Goal: Task Accomplishment & Management: Manage account settings

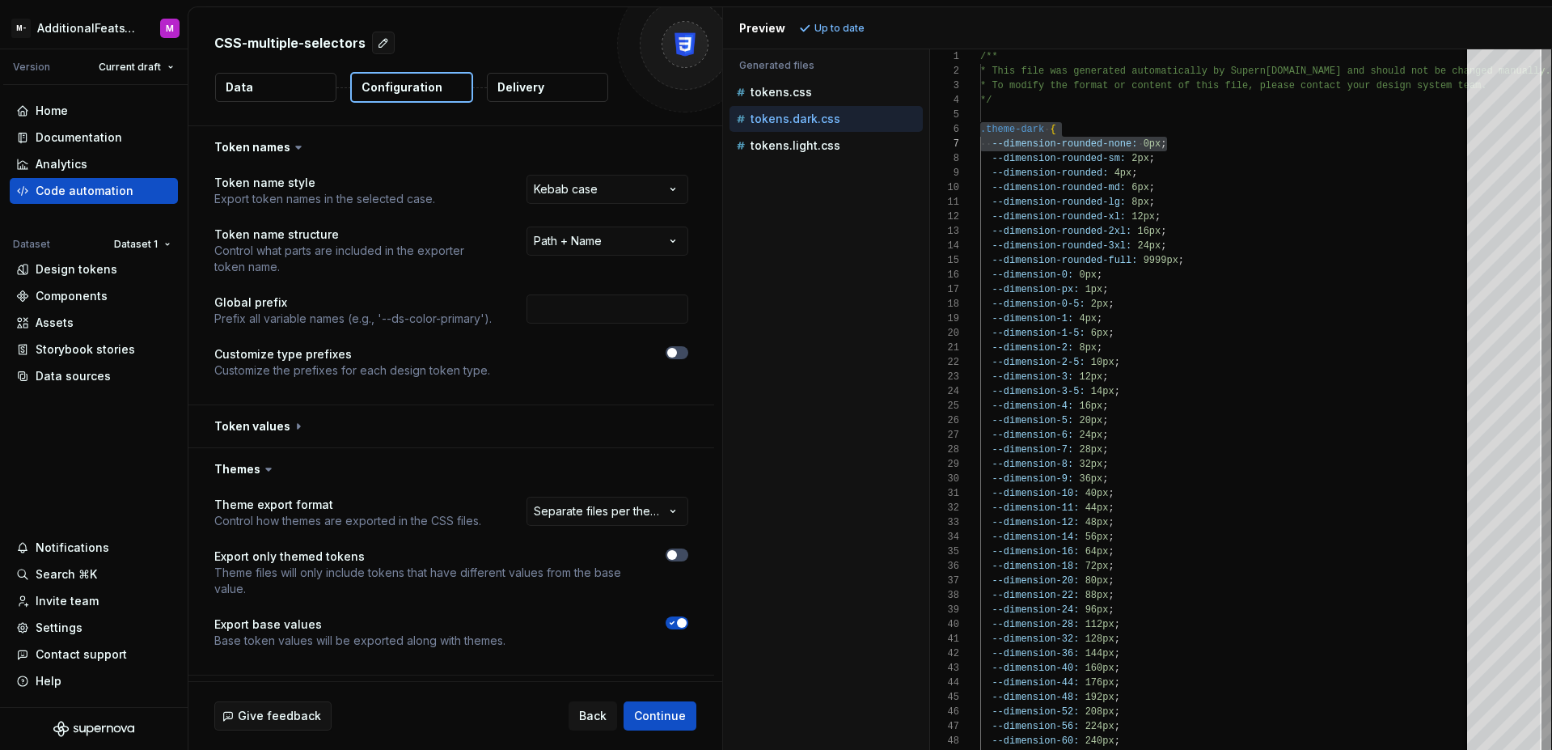
select select "**********"
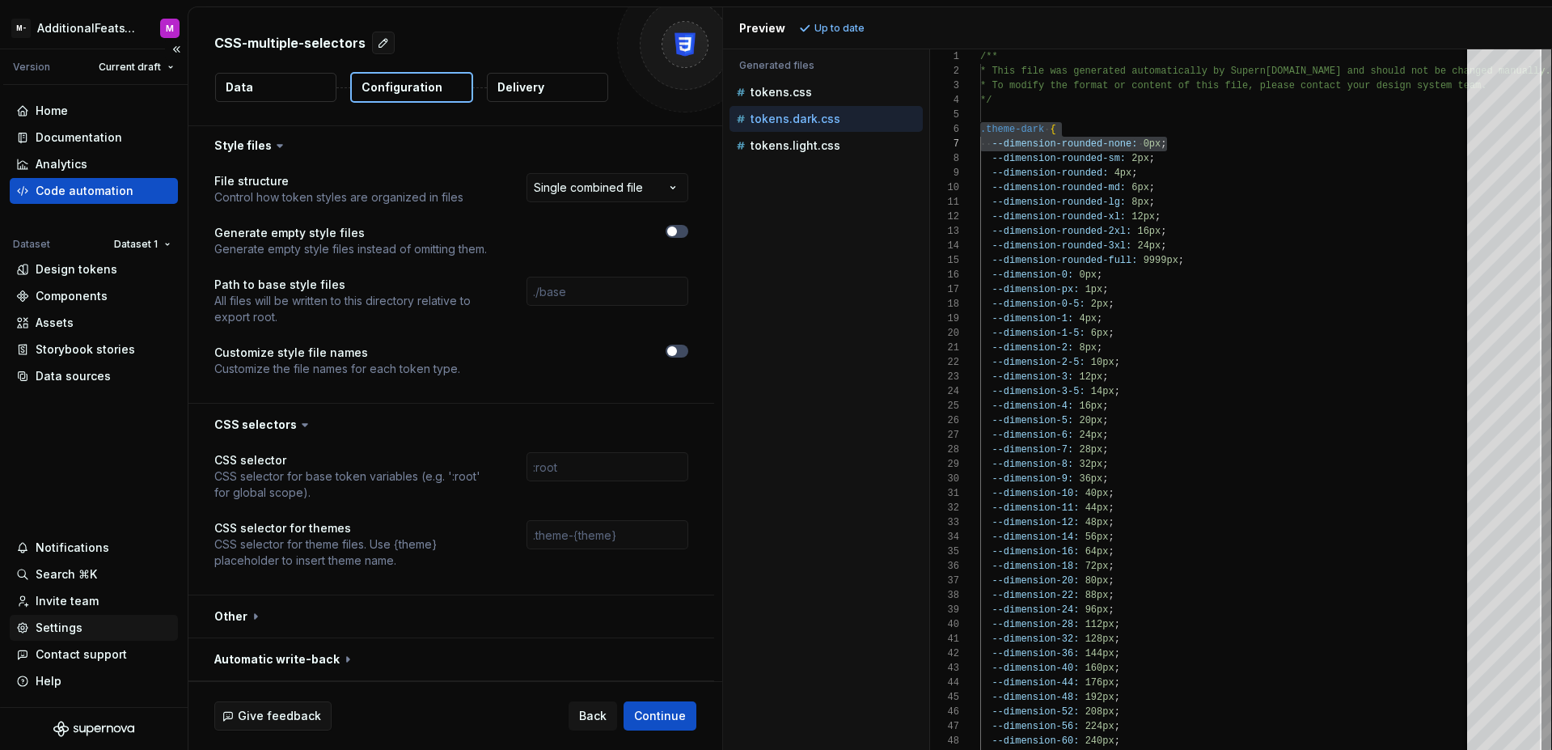
click at [61, 629] on div "Settings" at bounding box center [59, 628] width 47 height 16
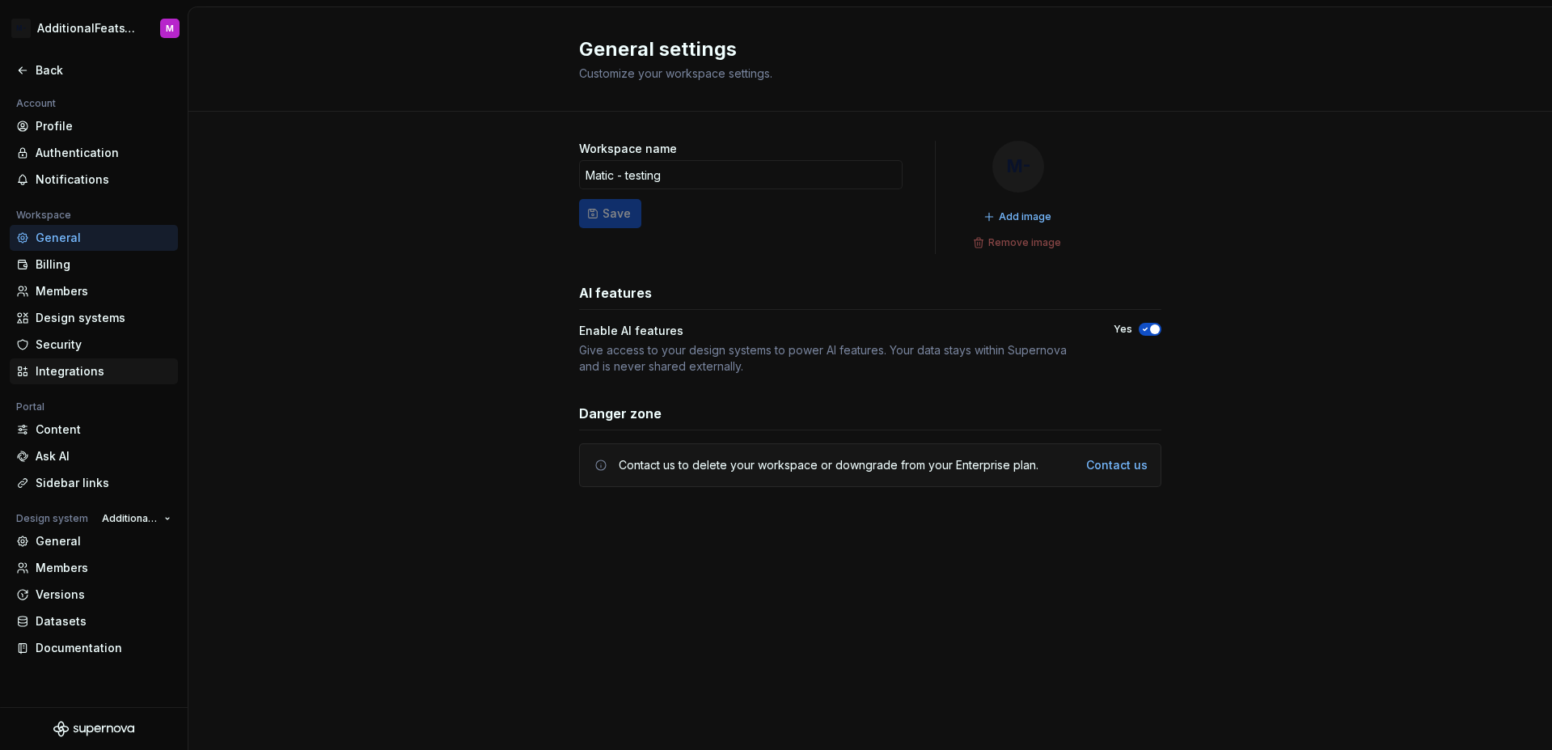
click at [83, 369] on div "Integrations" at bounding box center [104, 371] width 136 height 16
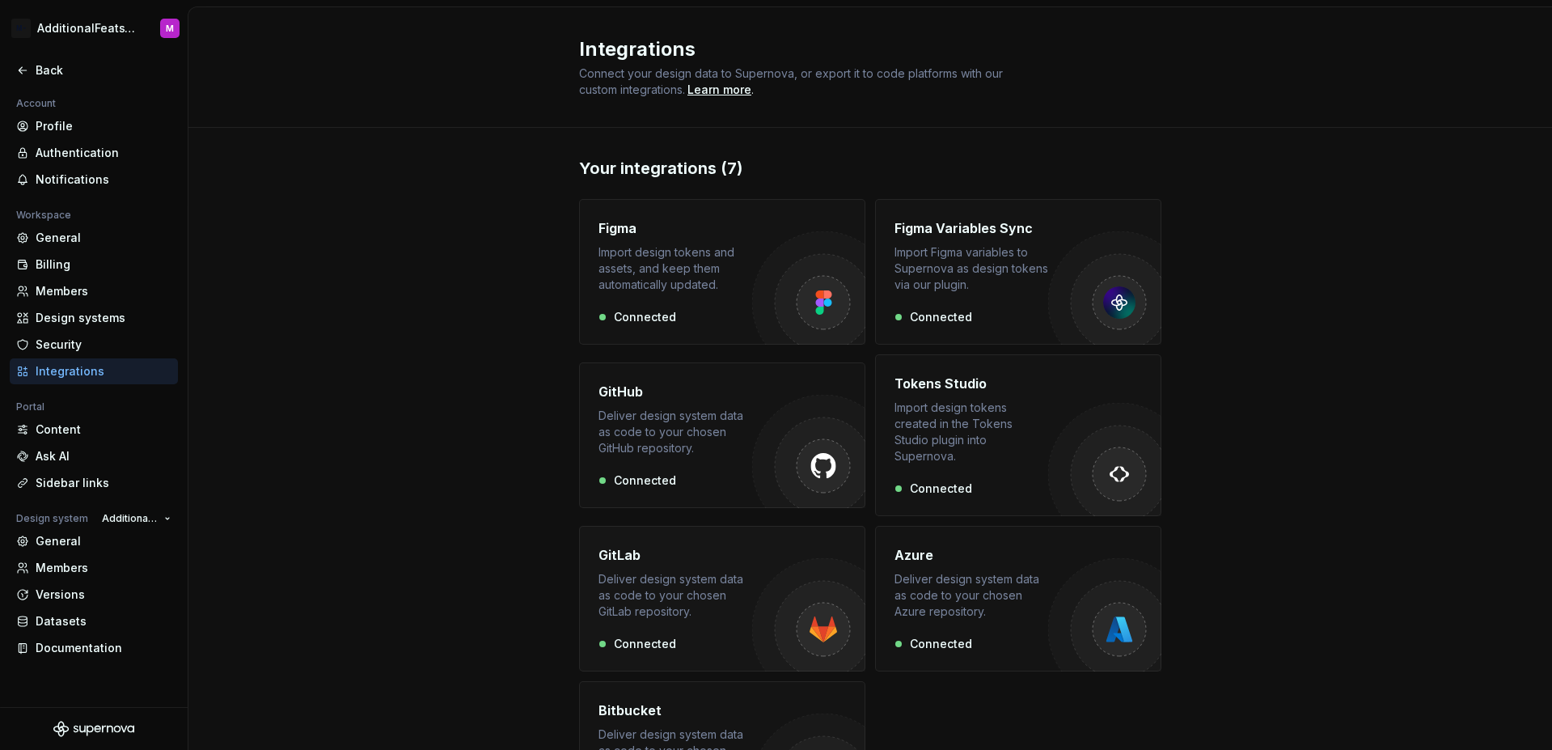
click at [695, 571] on div "Deliver design system data as code to your chosen GitLab repository." at bounding box center [676, 595] width 154 height 49
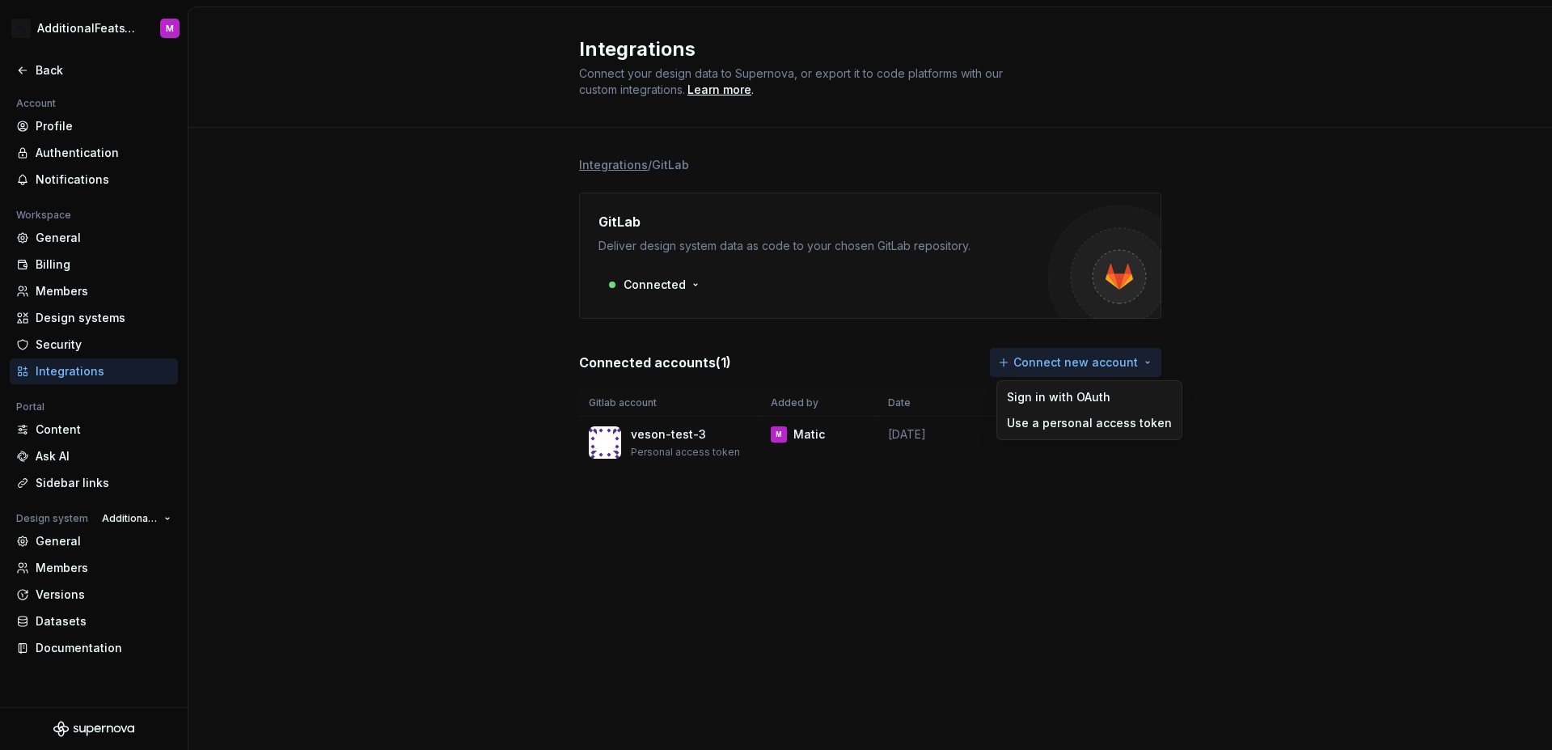
click at [1099, 362] on html "M- AdditionalFeatsTest M Back Account Profile Authentication Notifications Work…" at bounding box center [776, 375] width 1552 height 750
click at [1098, 421] on div "Use a personal access token" at bounding box center [1089, 423] width 165 height 16
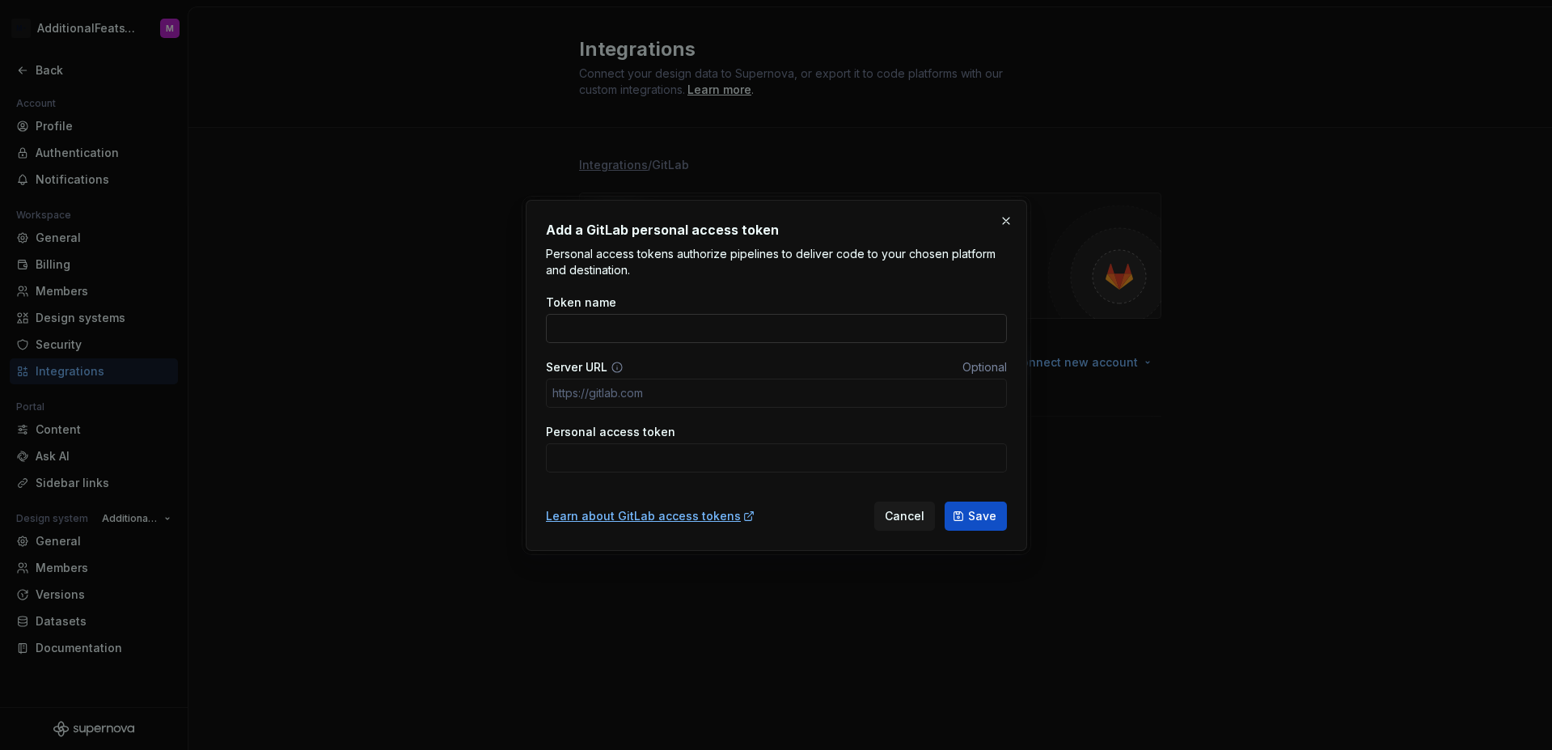
click at [741, 332] on input "Token name" at bounding box center [776, 328] width 461 height 29
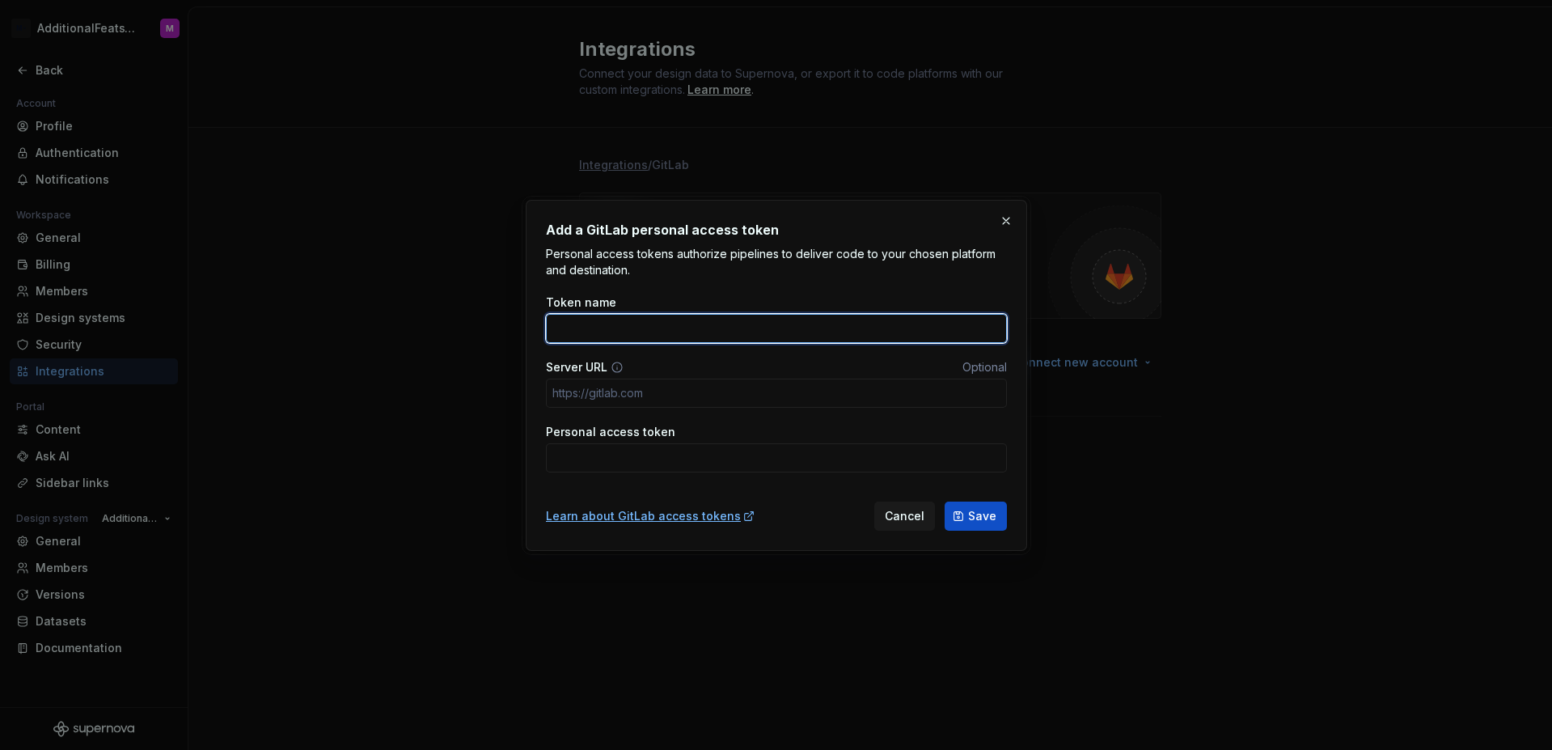
paste input "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"
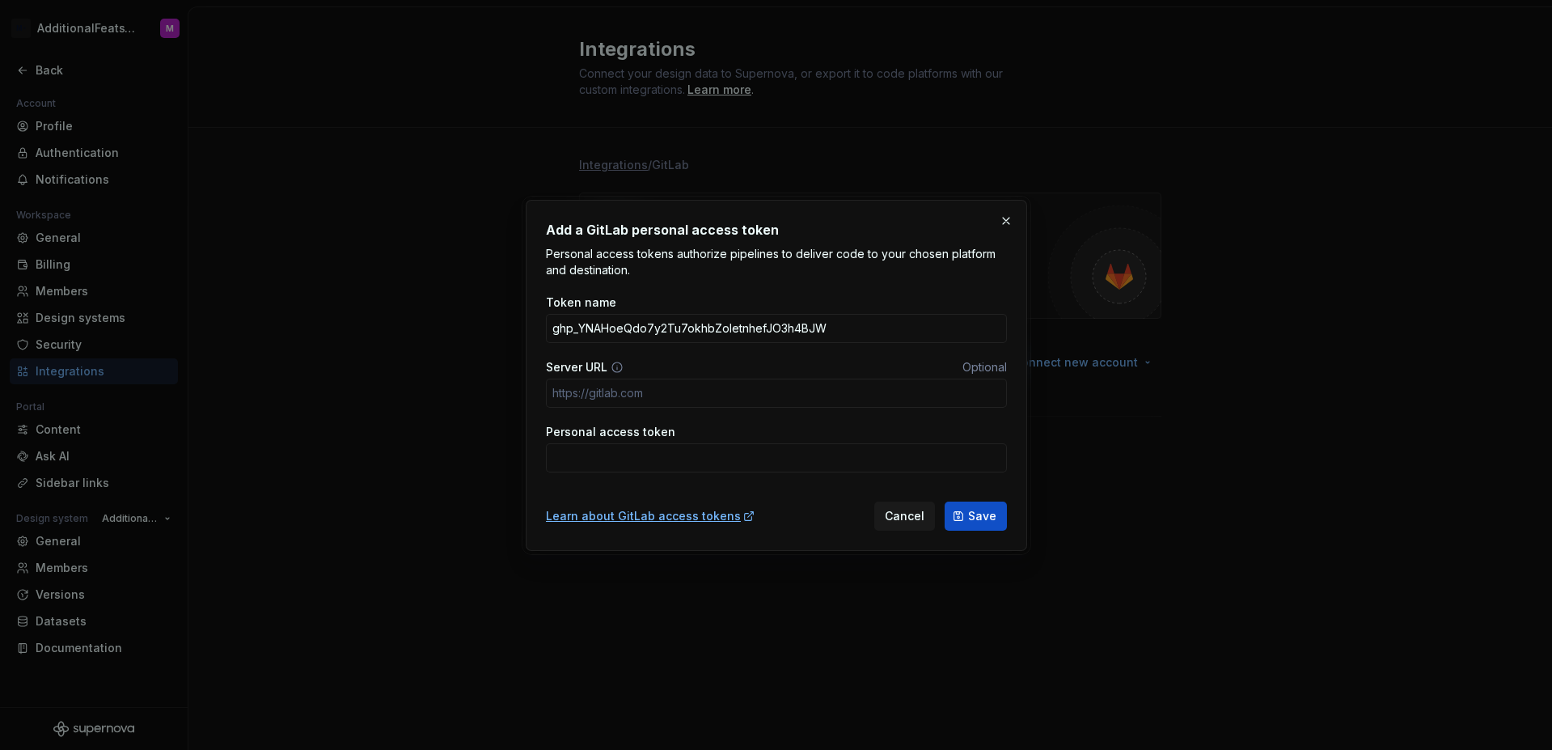
click at [669, 439] on div "Personal access token" at bounding box center [776, 448] width 461 height 49
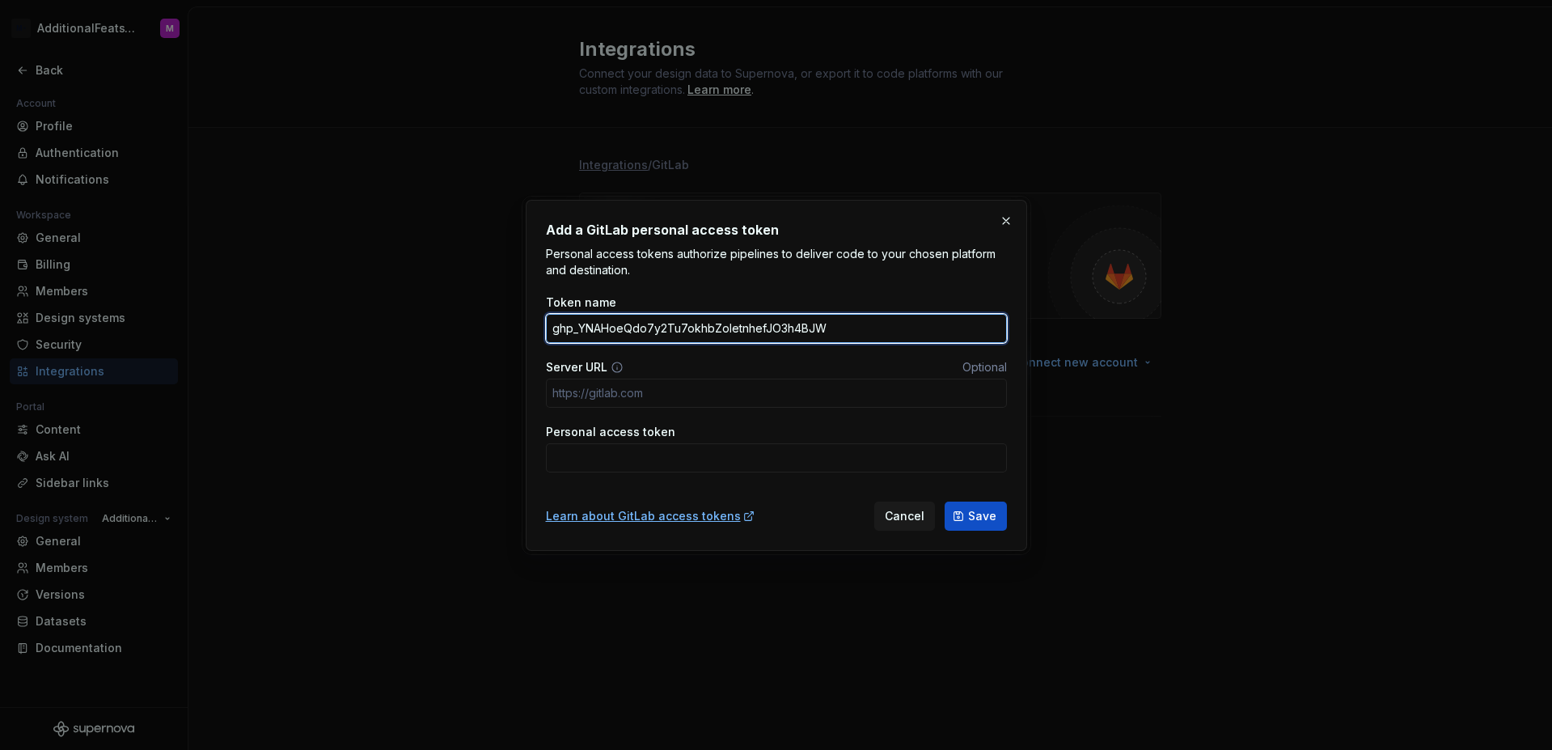
click at [848, 328] on input "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" at bounding box center [776, 328] width 461 height 29
type input "testing-multiple-integrations"
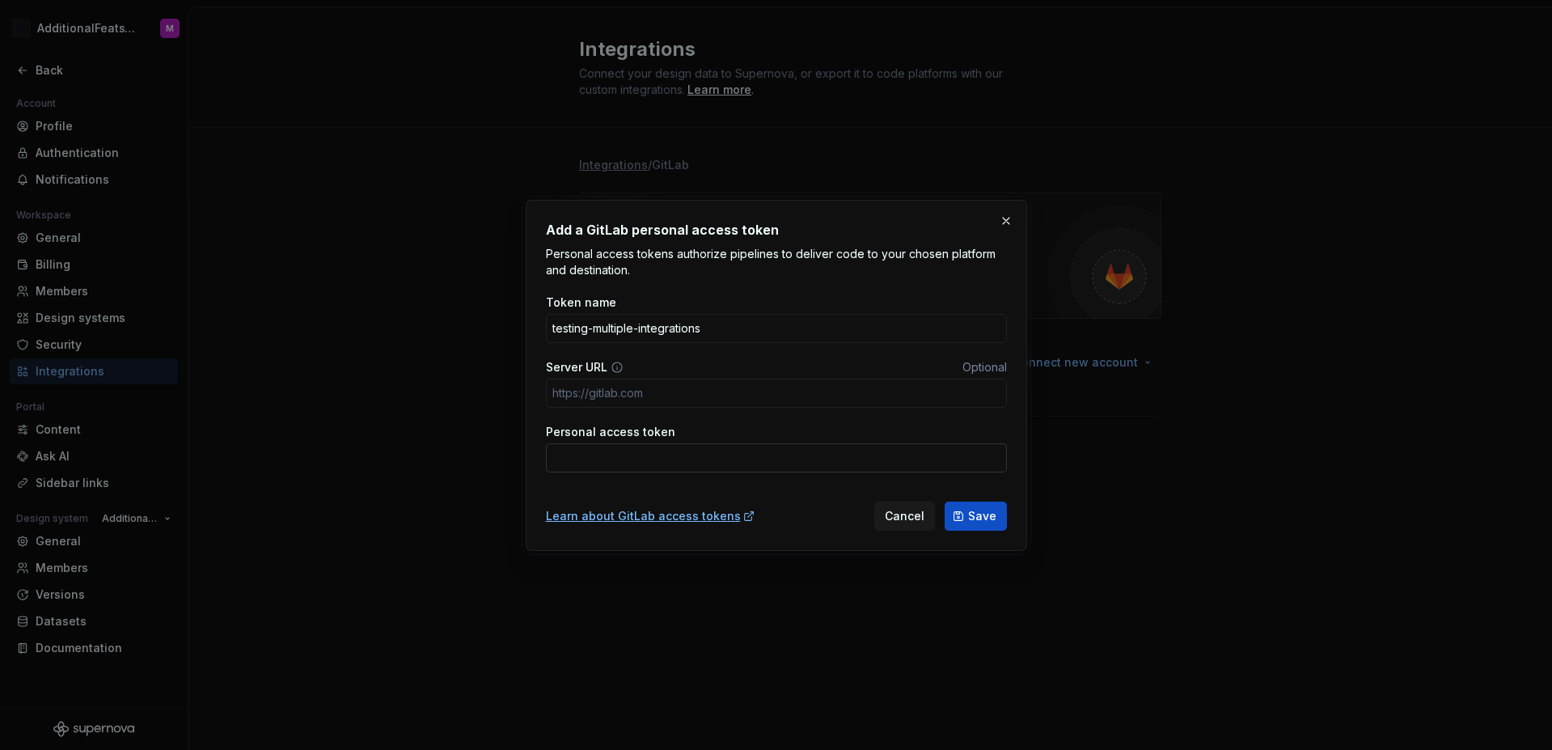
click at [786, 451] on input "Personal access token" at bounding box center [776, 457] width 461 height 29
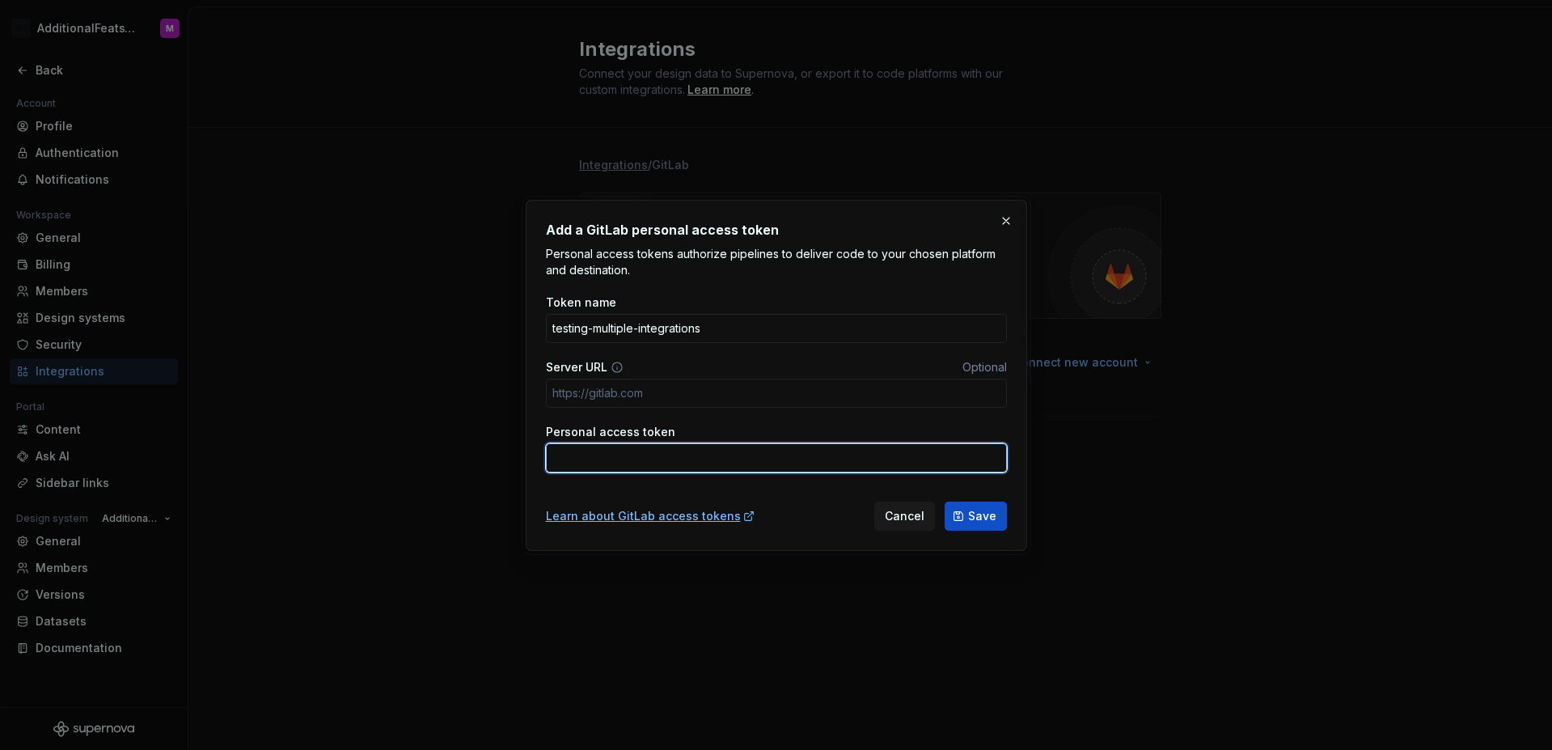
paste input "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"
type input "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"
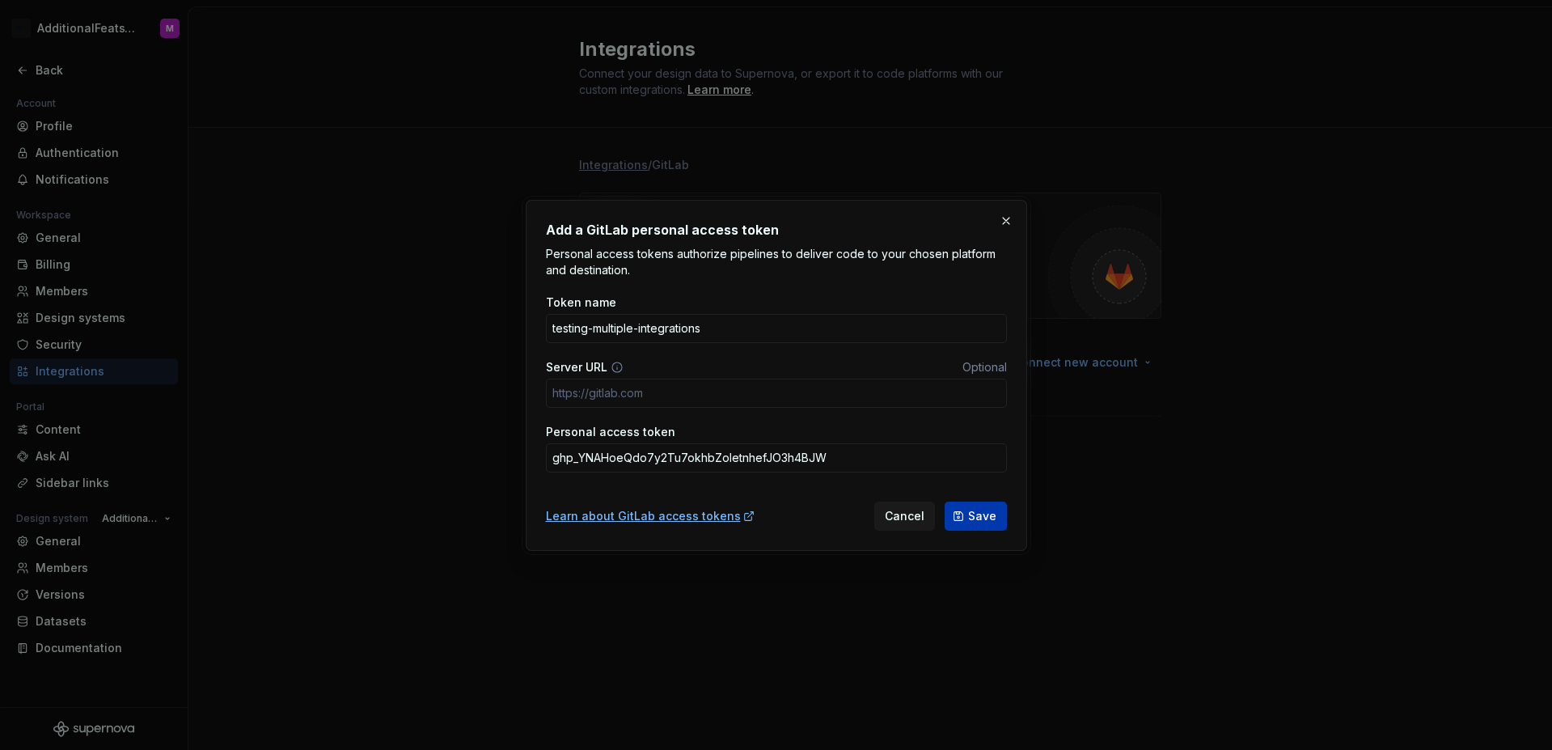
click at [981, 517] on span "Save" at bounding box center [982, 516] width 28 height 16
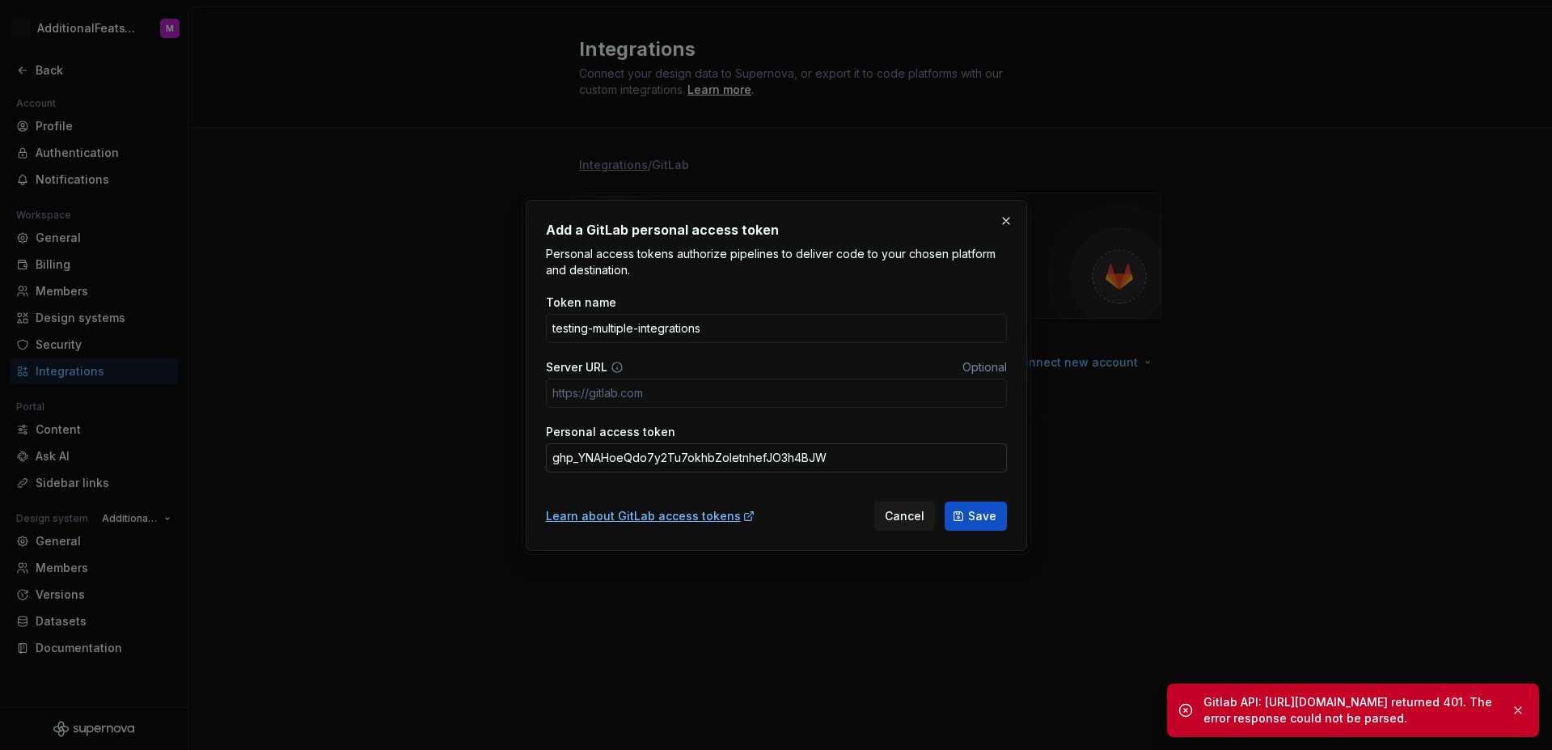
click at [878, 457] on input "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" at bounding box center [776, 457] width 461 height 29
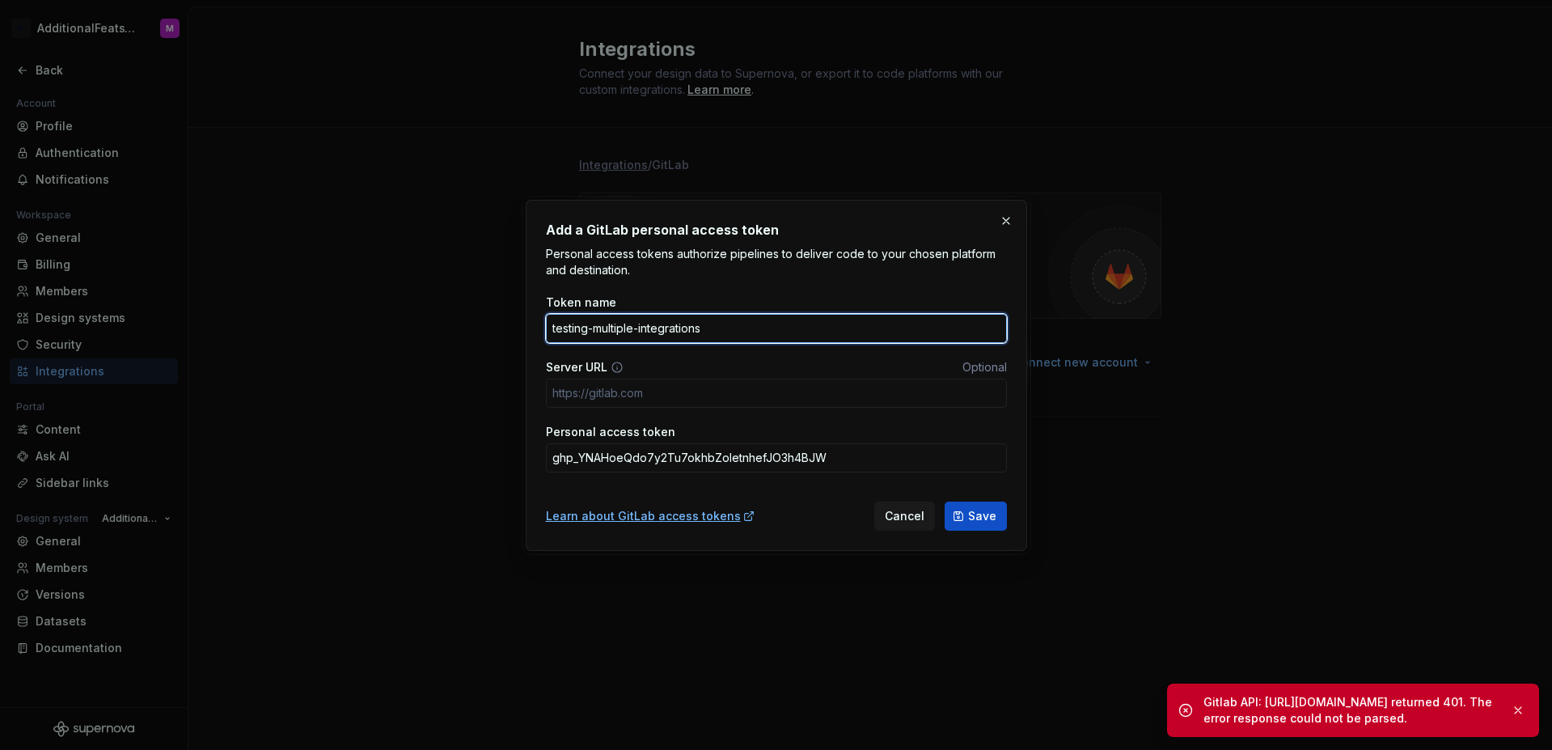
click at [822, 329] on input "testing-multiple-integrations" at bounding box center [776, 328] width 461 height 29
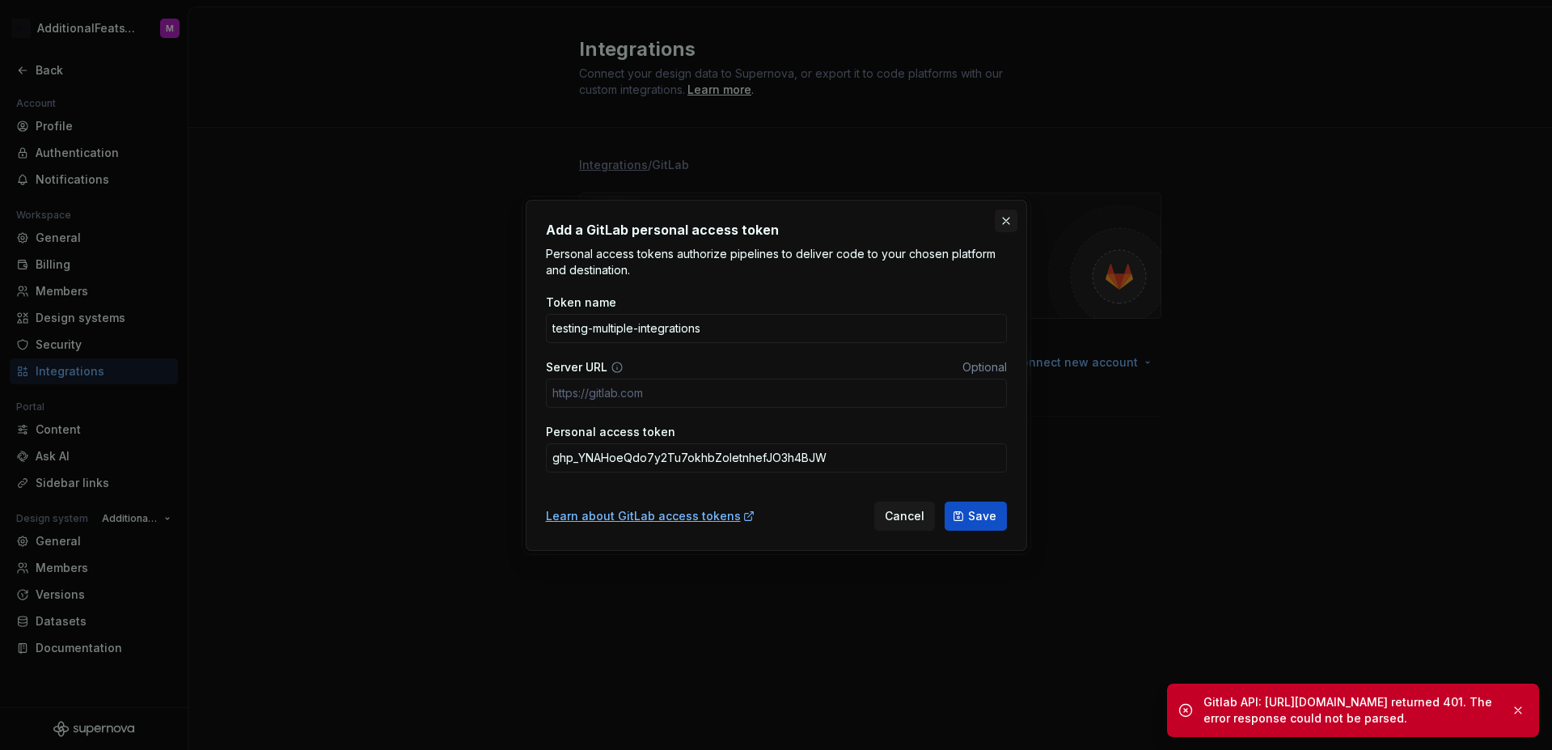
click at [1002, 220] on button "button" at bounding box center [1006, 221] width 23 height 23
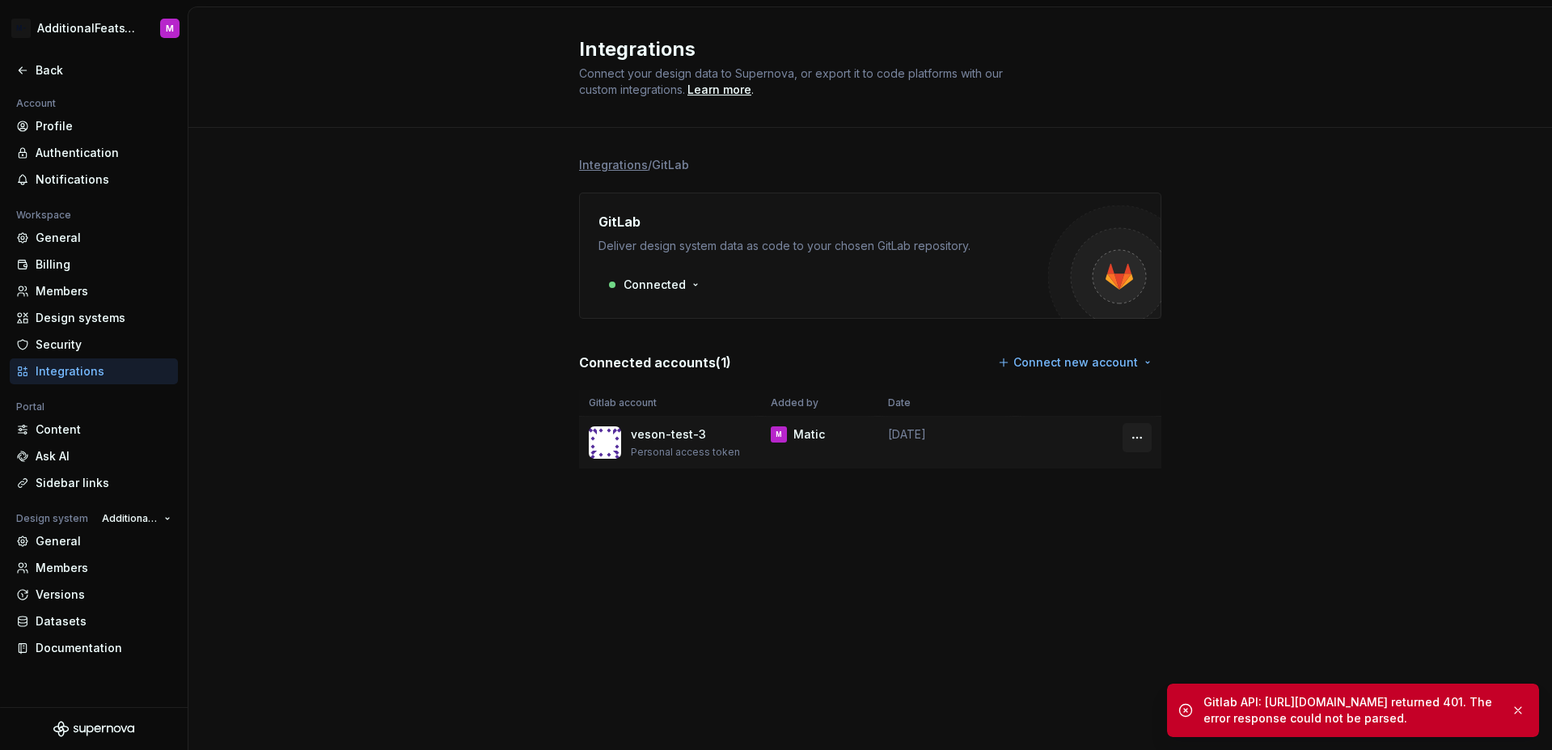
click at [1135, 438] on html "M- AdditionalFeatsTest M Back Account Profile Authentication Notifications Work…" at bounding box center [776, 375] width 1552 height 750
click at [1157, 470] on div "Remove connection" at bounding box center [1209, 472] width 112 height 16
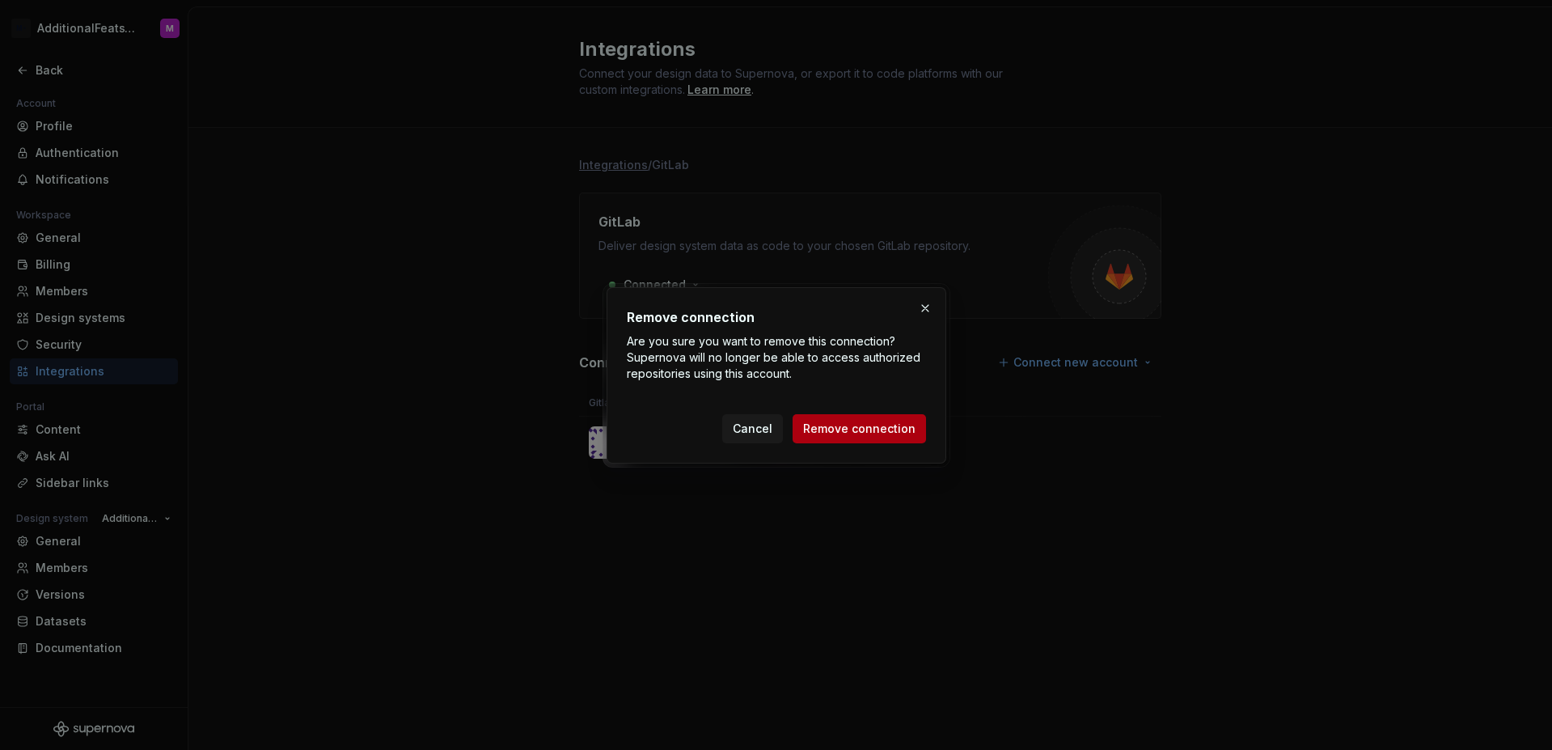
click at [864, 430] on span "Remove connection" at bounding box center [859, 429] width 112 height 16
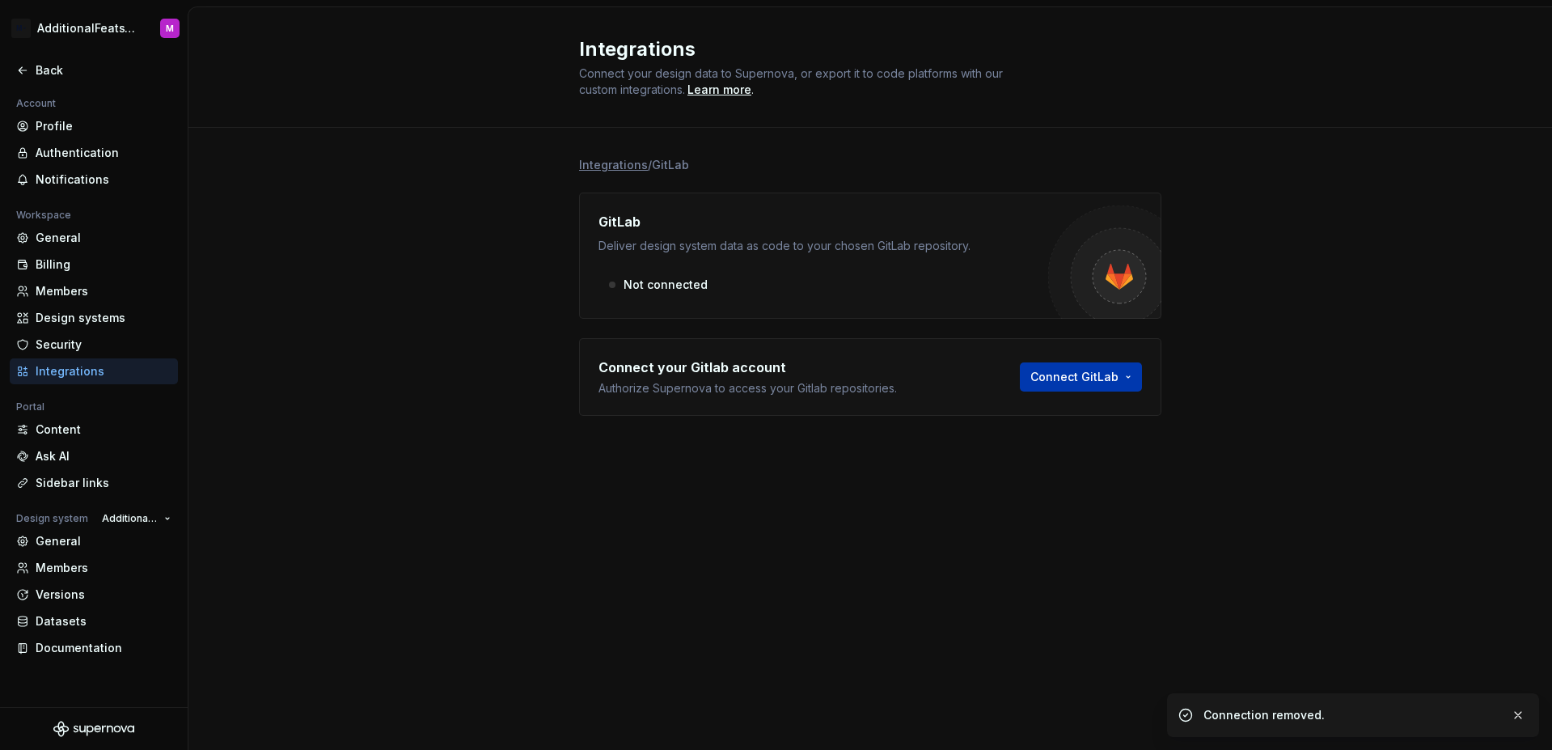
click at [1065, 381] on html "M- AdditionalFeatsTest M Back Account Profile Authentication Notifications Work…" at bounding box center [776, 375] width 1552 height 750
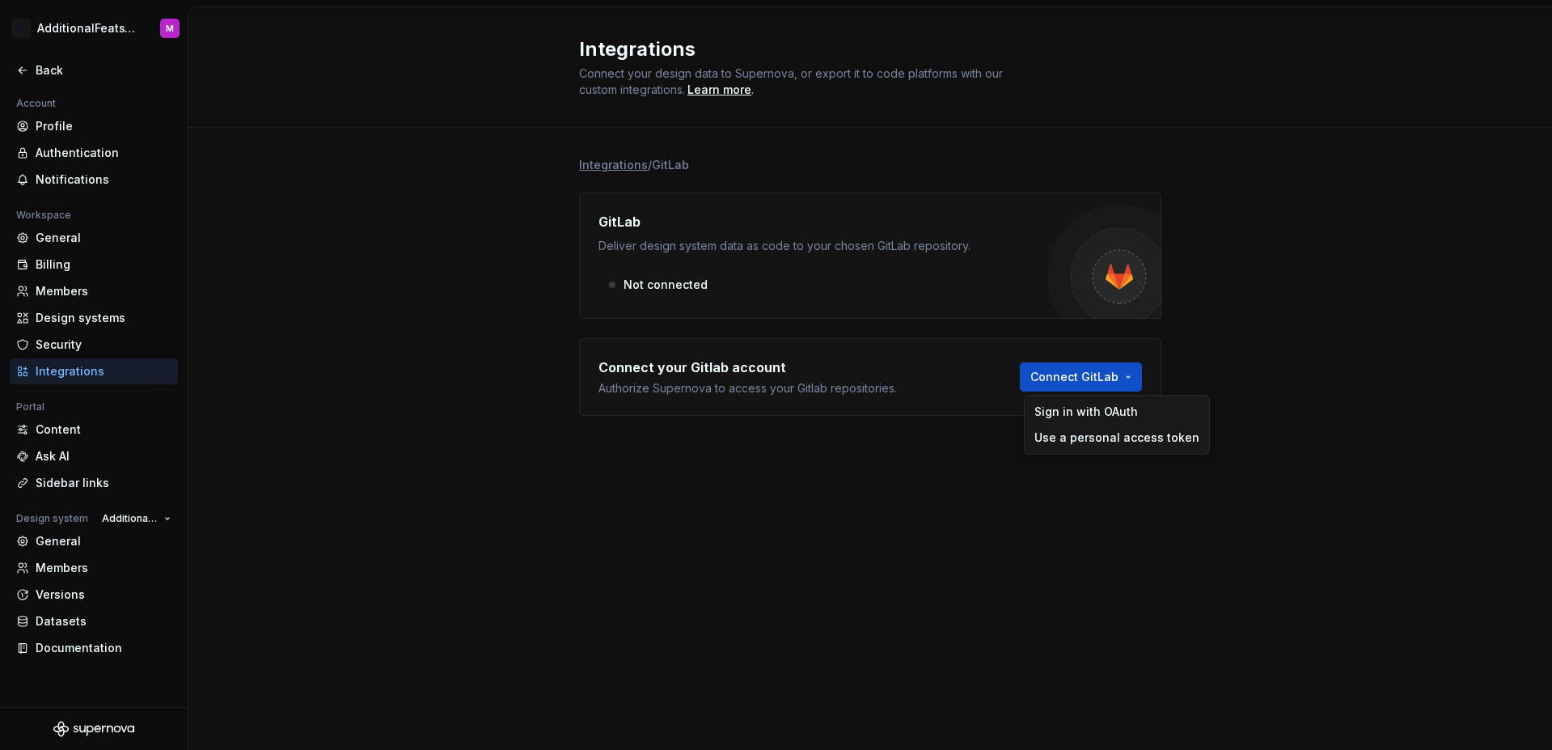
click at [872, 441] on html "M- AdditionalFeatsTest M Back Account Profile Authentication Notifications Work…" at bounding box center [776, 375] width 1552 height 750
click at [66, 78] on div "Back" at bounding box center [94, 70] width 168 height 26
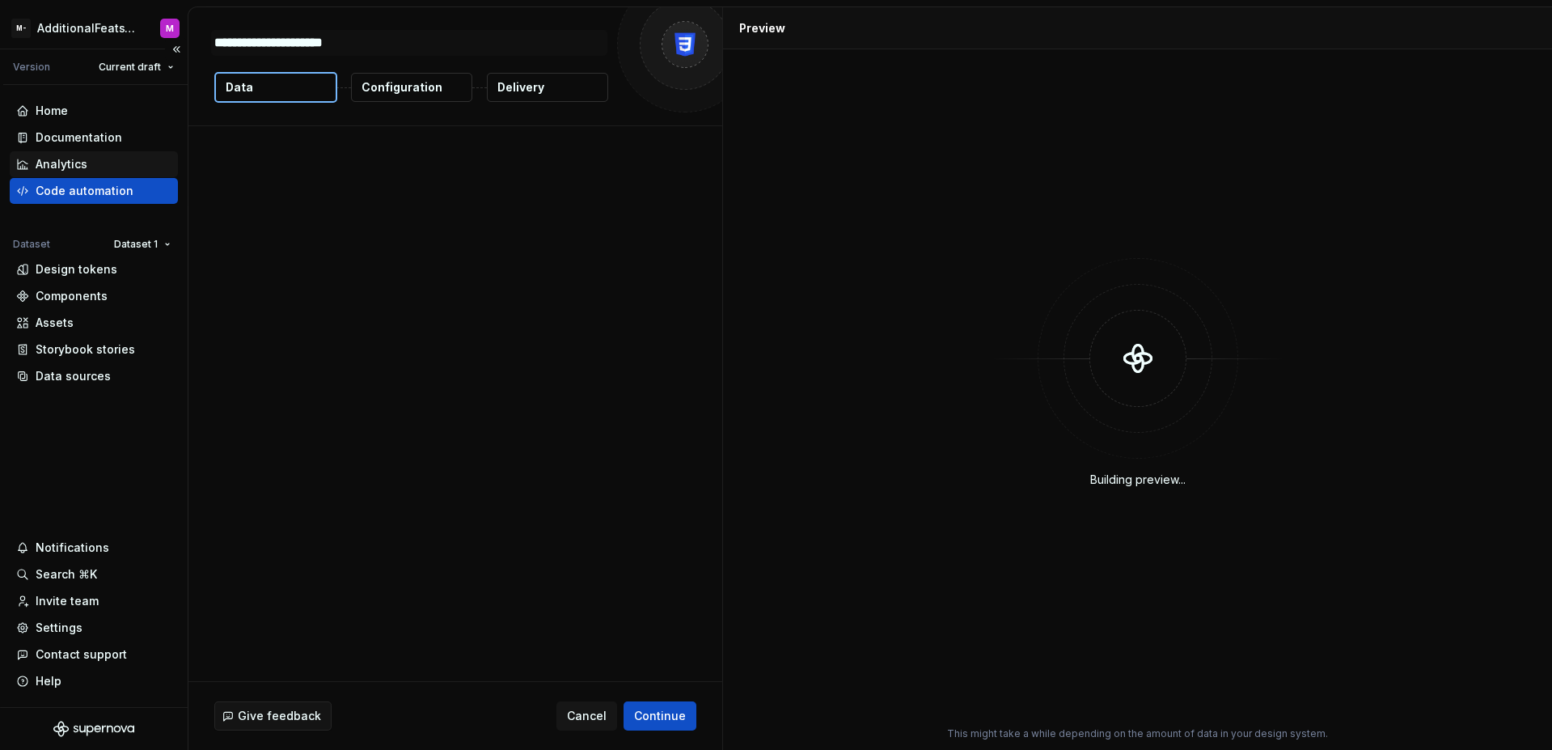
type textarea "*"
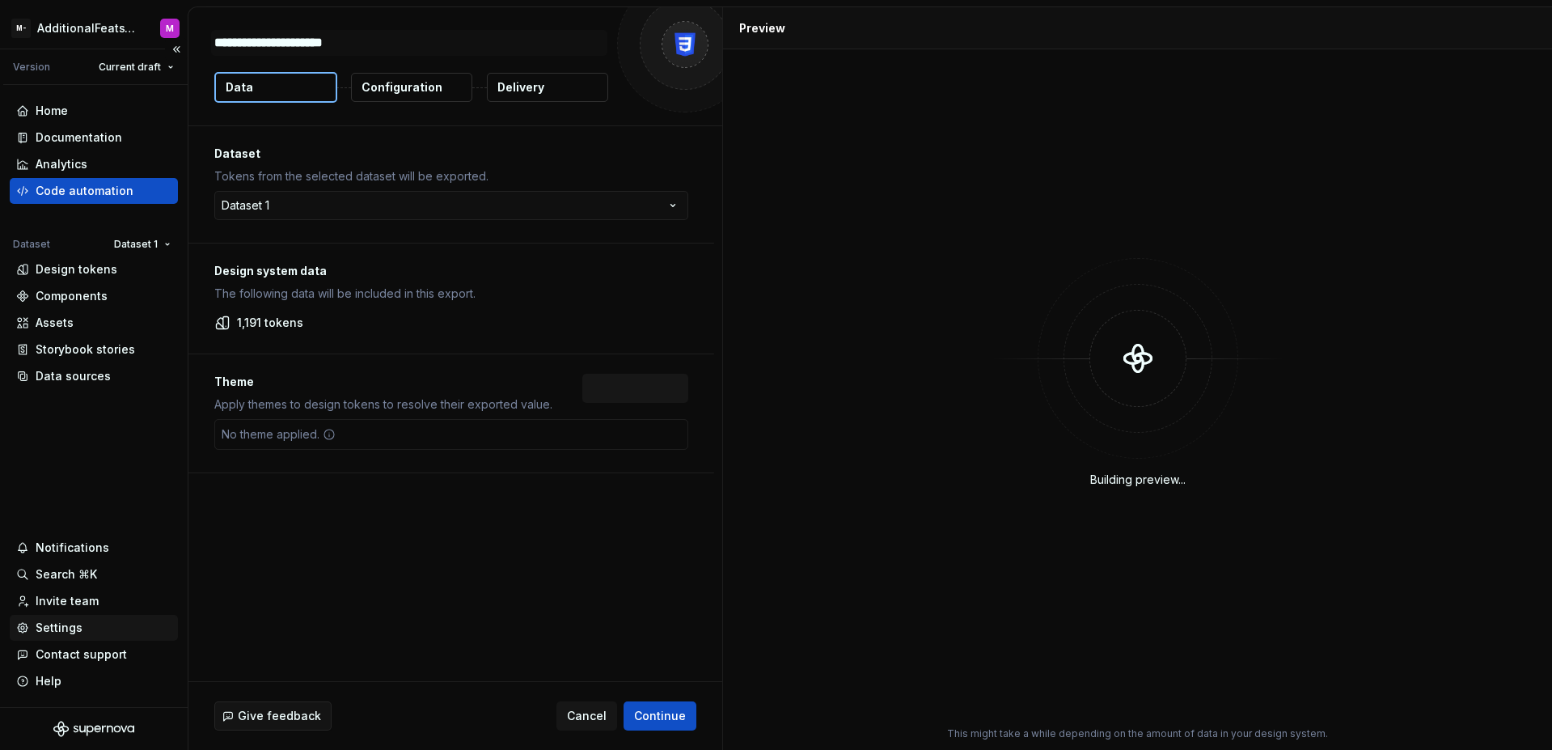
click at [68, 632] on div "Settings" at bounding box center [59, 628] width 47 height 16
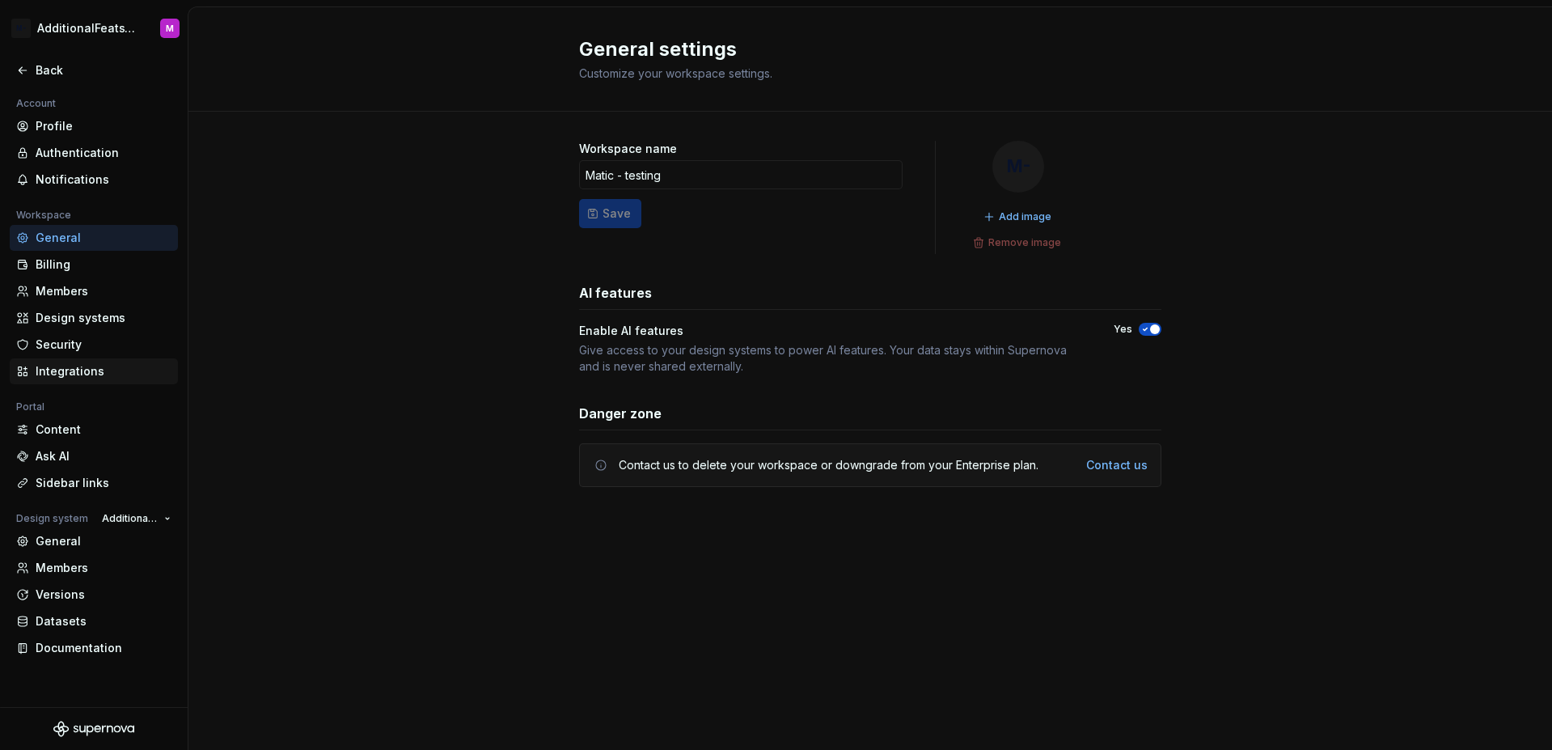
click at [99, 370] on div "Integrations" at bounding box center [104, 371] width 136 height 16
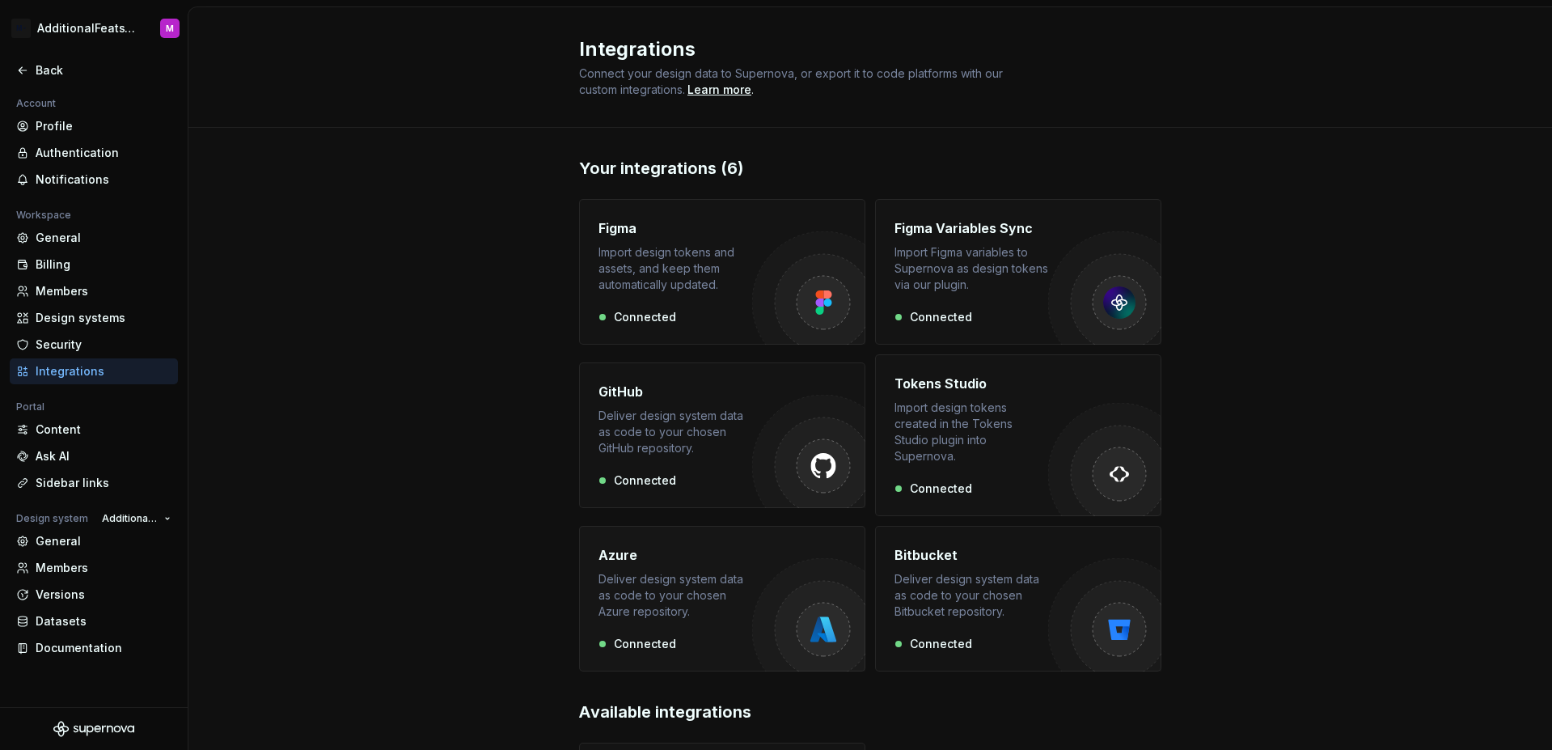
scroll to position [11, 0]
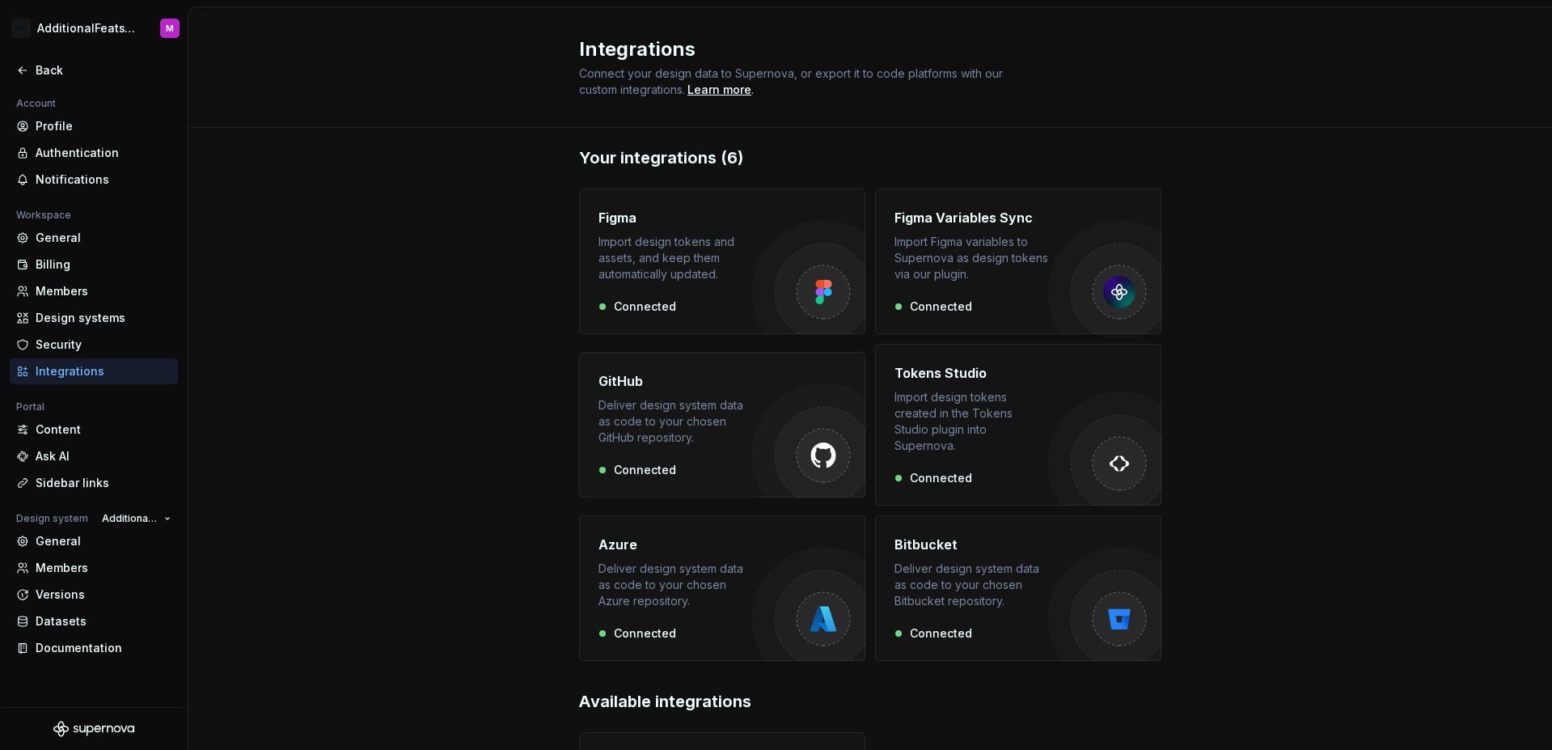
click at [734, 413] on div "Deliver design system data as code to your chosen GitHub repository." at bounding box center [676, 421] width 154 height 49
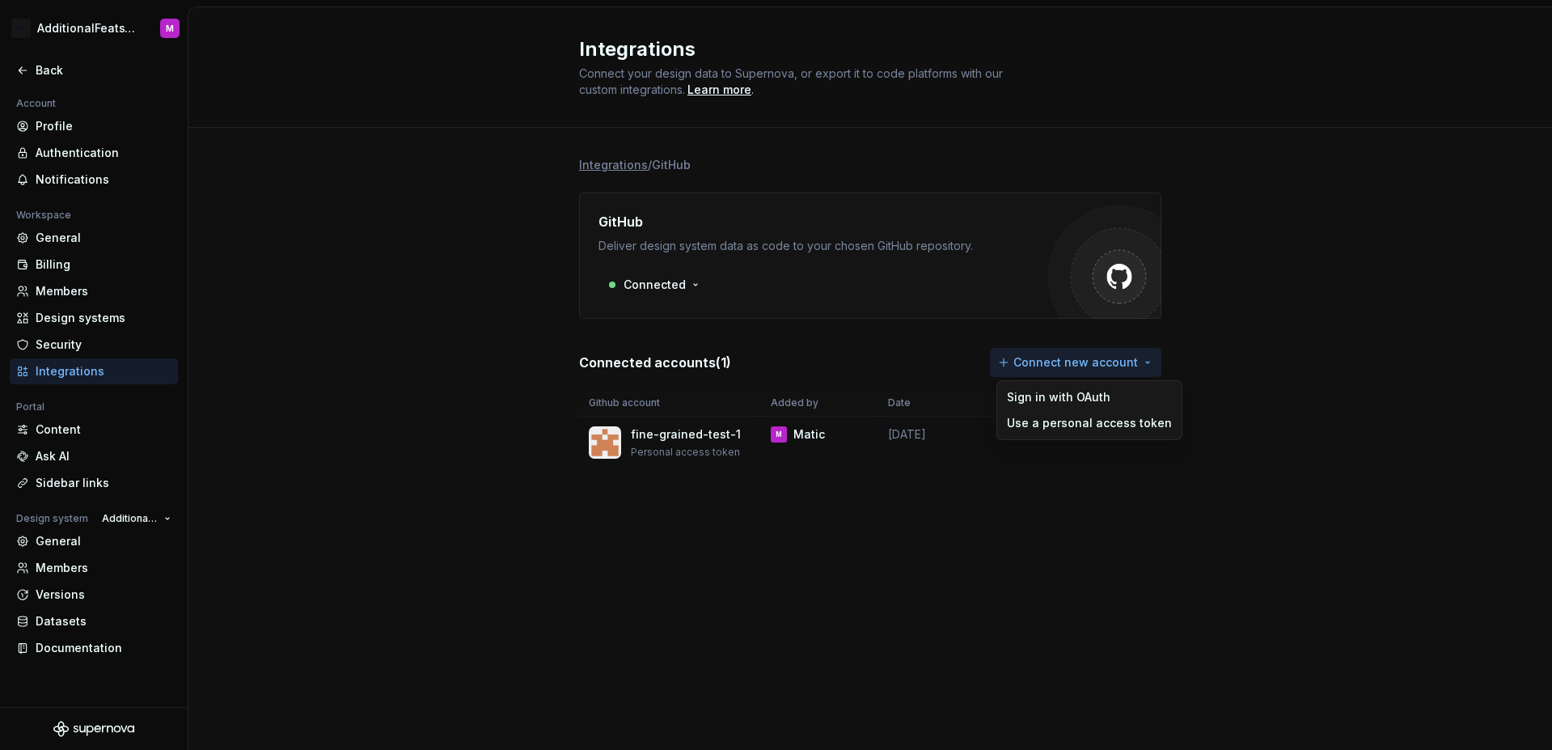
click at [1144, 370] on html "M- AdditionalFeatsTest M Back Account Profile Authentication Notifications Work…" at bounding box center [776, 375] width 1552 height 750
click at [1120, 419] on div "Use a personal access token" at bounding box center [1089, 423] width 165 height 16
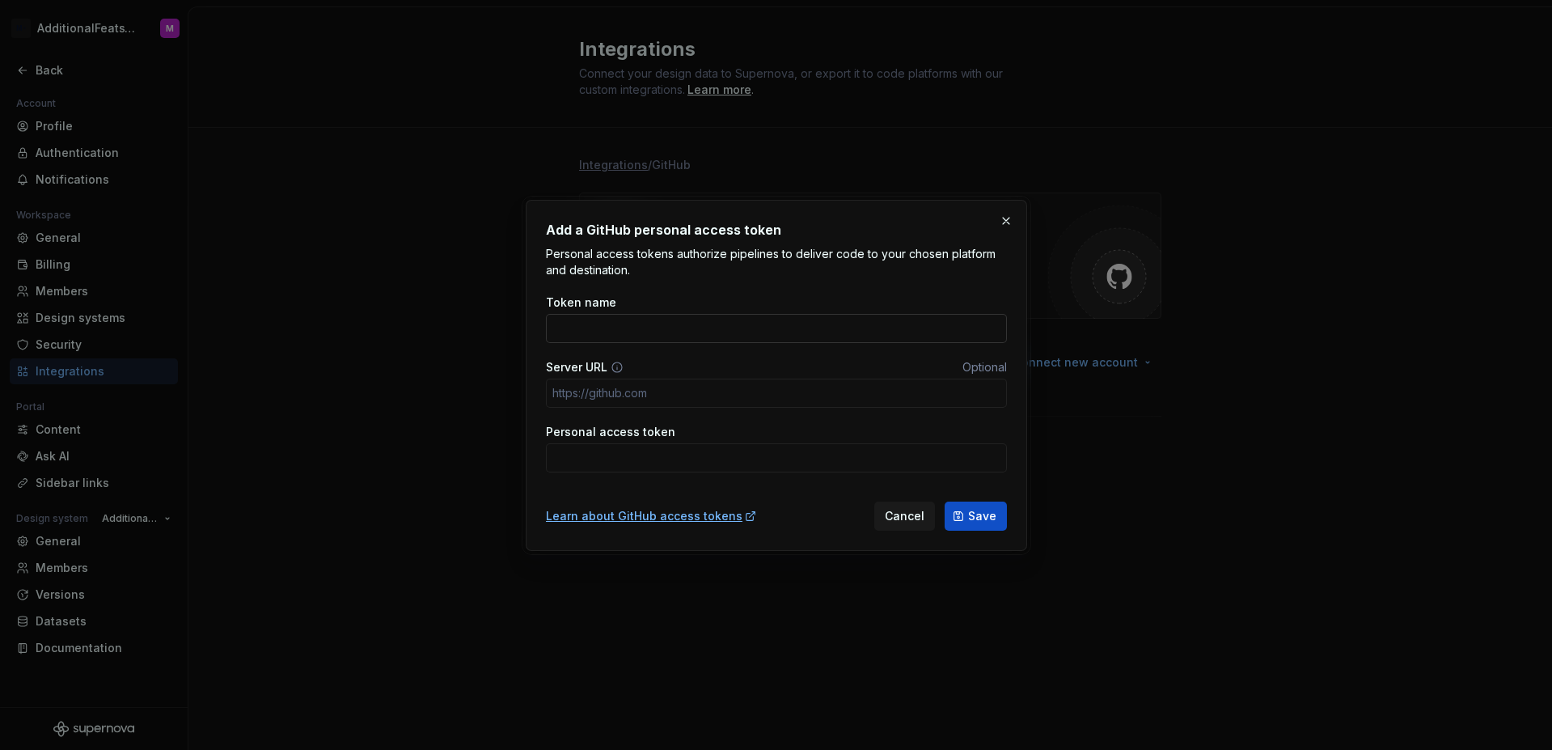
click at [739, 341] on input "Token name" at bounding box center [776, 328] width 461 height 29
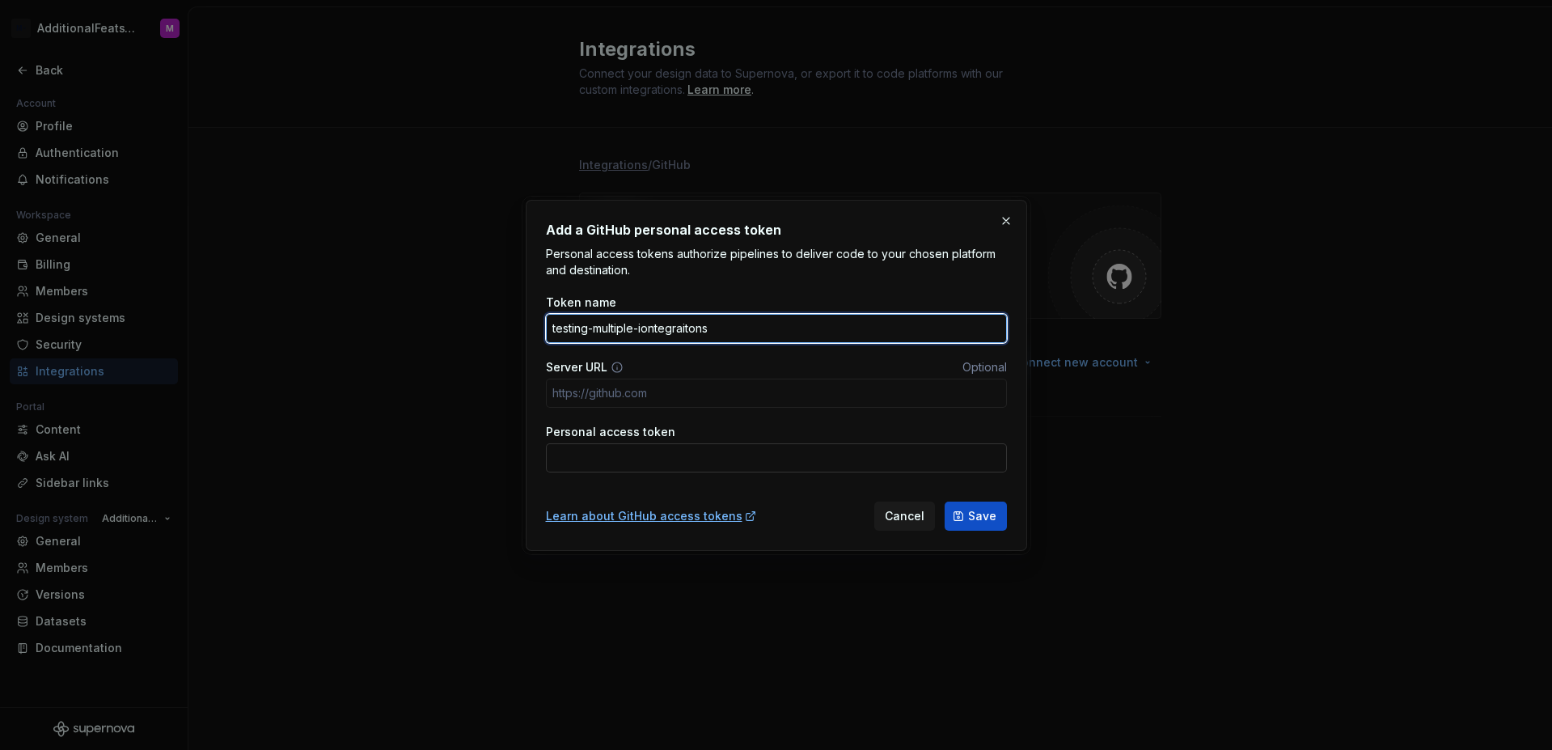
type input "testing-multiple-iontegraitons"
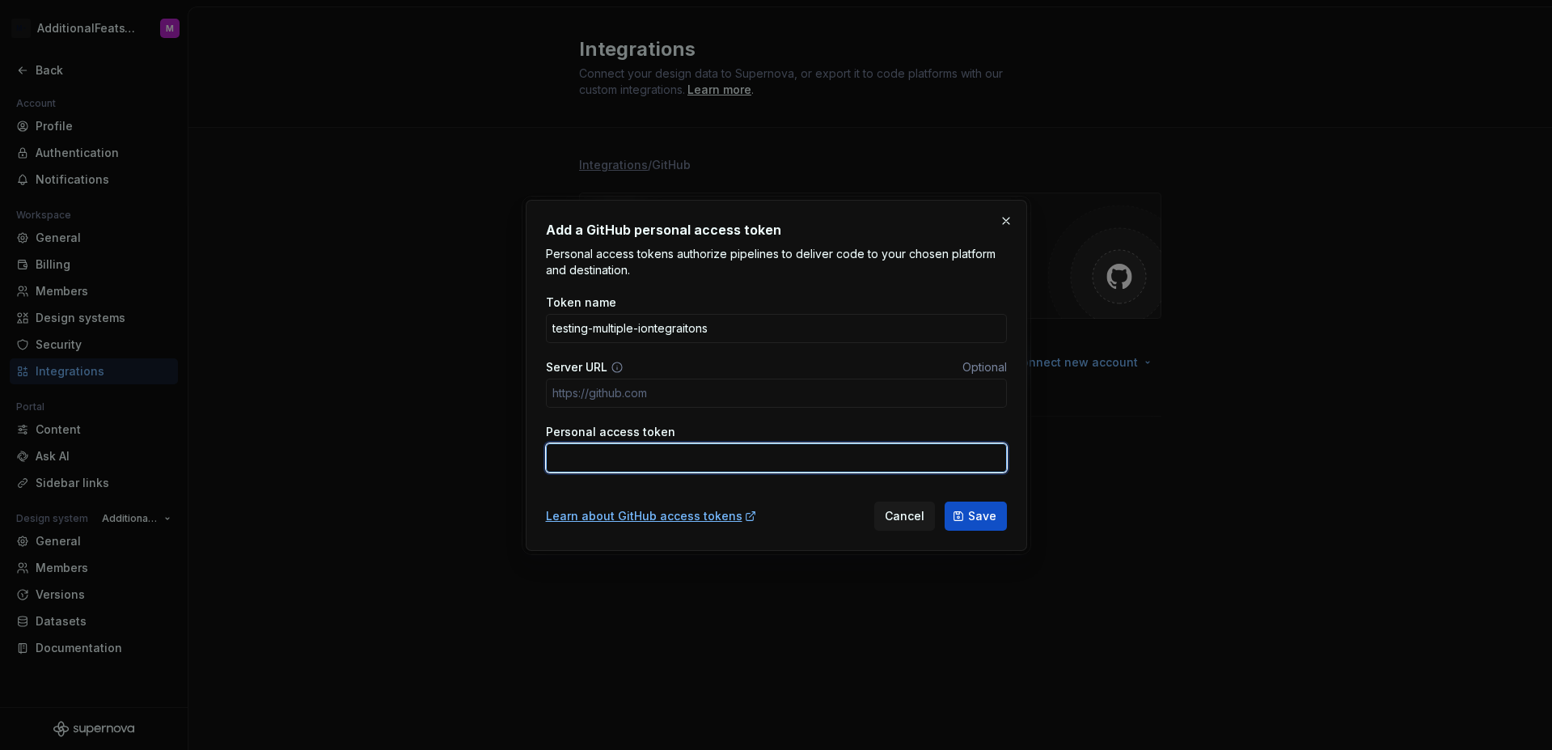
click at [711, 457] on input "Personal access token" at bounding box center [776, 457] width 461 height 29
paste input "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"
type input "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"
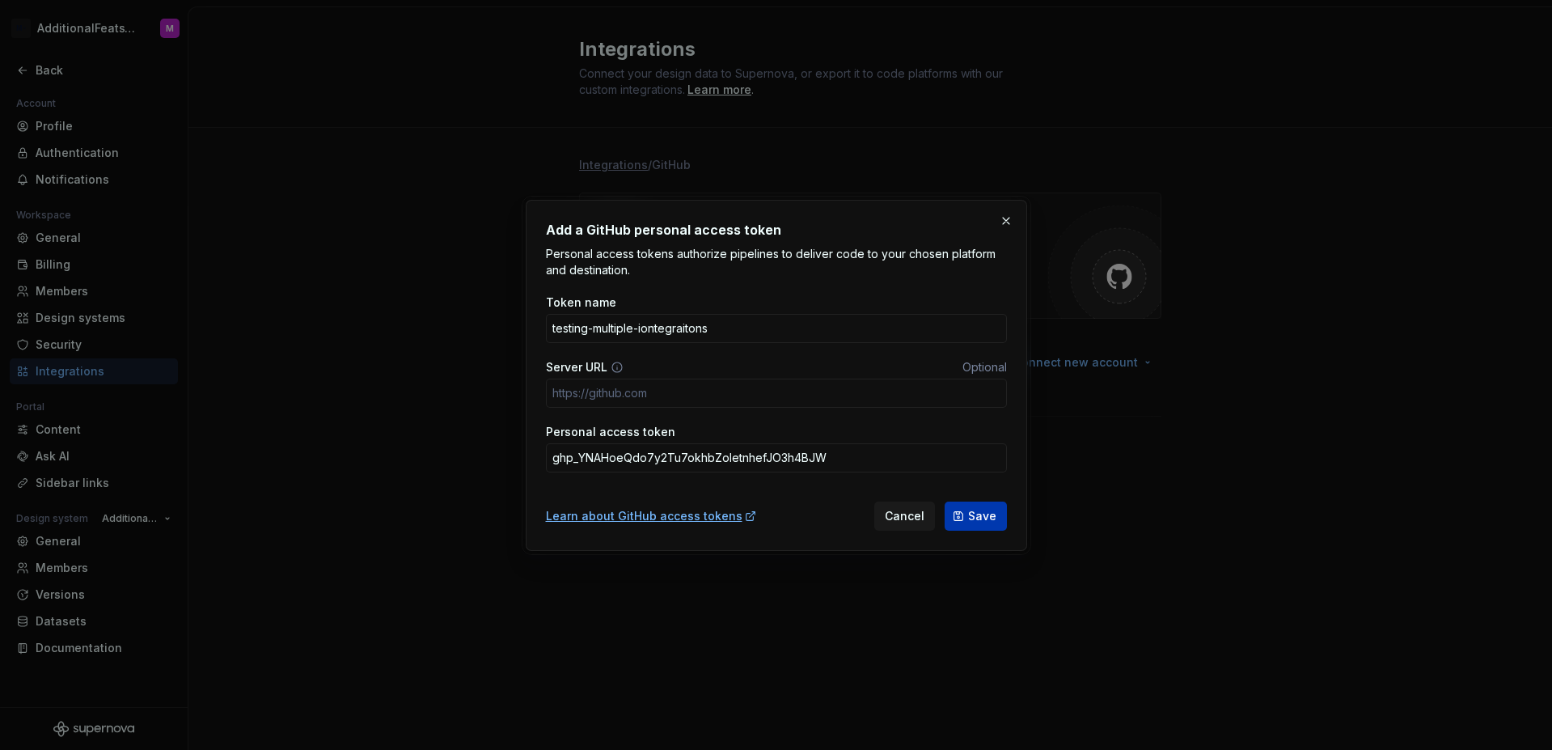
click at [988, 527] on button "Save" at bounding box center [976, 516] width 62 height 29
